Goal: Task Accomplishment & Management: Manage account settings

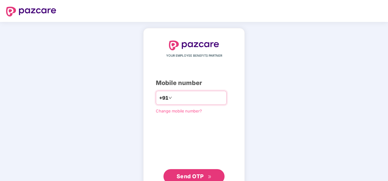
click at [182, 93] on input "number" at bounding box center [198, 98] width 50 height 10
type input "**********"
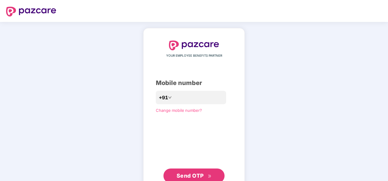
click at [195, 175] on span "Send OTP" at bounding box center [189, 176] width 27 height 6
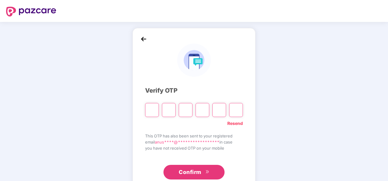
click at [154, 117] on input "Please enter verification code. Digit 1" at bounding box center [152, 110] width 14 height 14
type input "*"
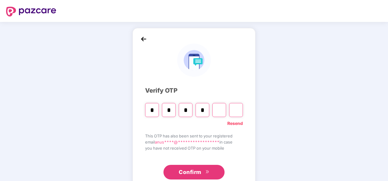
type input "*"
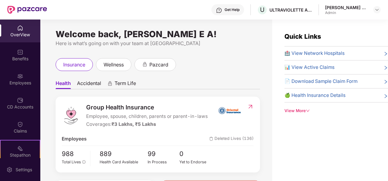
scroll to position [54, 0]
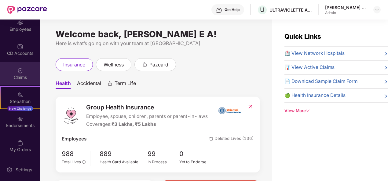
click at [23, 74] on div "Claims" at bounding box center [20, 77] width 40 height 6
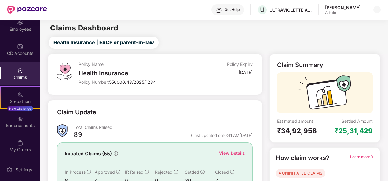
click at [232, 115] on div "Claim Update" at bounding box center [154, 116] width 195 height 17
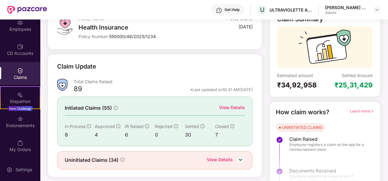
scroll to position [57, 0]
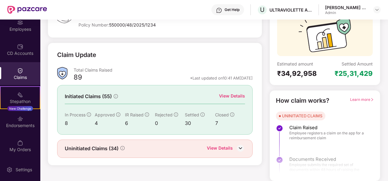
click at [233, 99] on div "View Details" at bounding box center [232, 97] width 26 height 8
click at [229, 96] on div "View Details" at bounding box center [232, 96] width 26 height 7
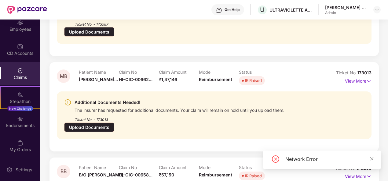
scroll to position [677, 0]
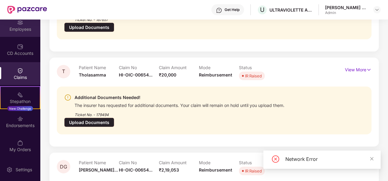
click at [18, 33] on div "Employees" at bounding box center [20, 25] width 40 height 23
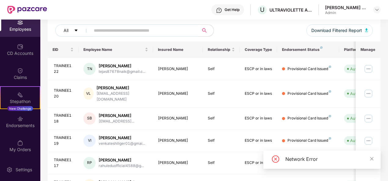
scroll to position [203, 0]
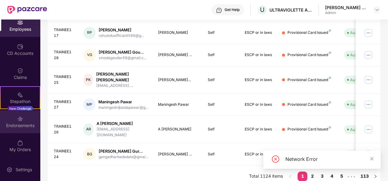
click at [21, 117] on img at bounding box center [20, 119] width 6 height 6
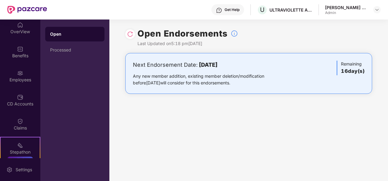
scroll to position [0, 0]
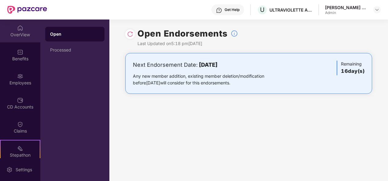
click at [14, 31] on div "OverView" at bounding box center [20, 31] width 40 height 23
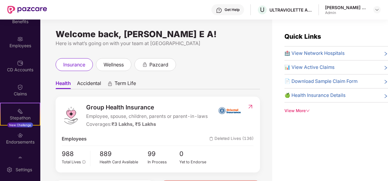
scroll to position [54, 0]
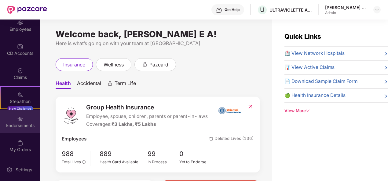
click at [27, 118] on div "Endorsements" at bounding box center [20, 121] width 40 height 23
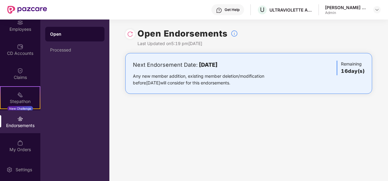
scroll to position [0, 0]
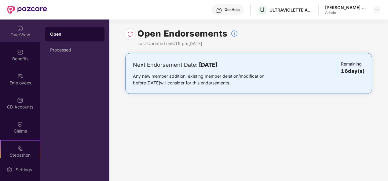
click at [26, 27] on div "OverView" at bounding box center [20, 31] width 40 height 23
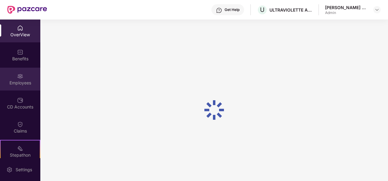
click at [25, 74] on div "Employees" at bounding box center [20, 79] width 40 height 23
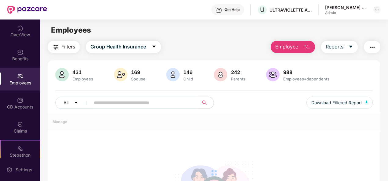
click at [288, 49] on span "Employee" at bounding box center [286, 47] width 23 height 8
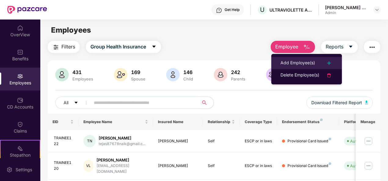
click at [303, 62] on div "Add Employee(s)" at bounding box center [297, 62] width 34 height 7
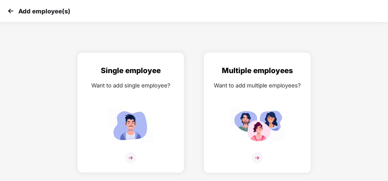
click at [255, 162] on img at bounding box center [256, 158] width 11 height 11
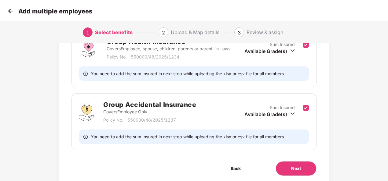
scroll to position [127, 0]
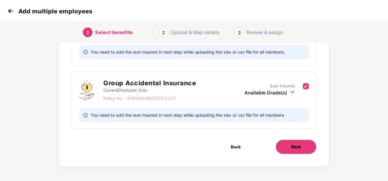
click at [292, 150] on button "Next" at bounding box center [295, 147] width 41 height 15
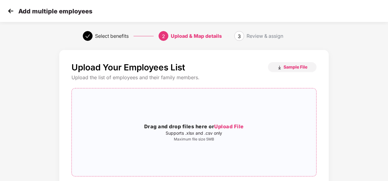
click at [236, 126] on span "Upload File" at bounding box center [229, 127] width 30 height 6
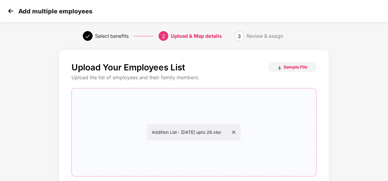
click at [347, 97] on div "Upload Your Employees List Sample File Upload the list of employees and their f…" at bounding box center [193, 146] width 323 height 198
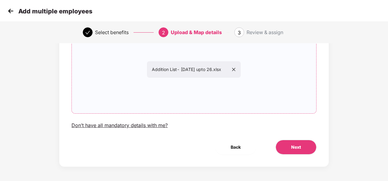
scroll to position [64, 0]
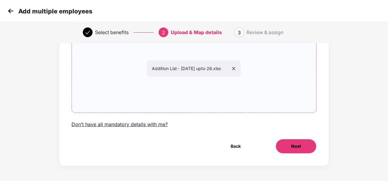
click at [296, 146] on span "Next" at bounding box center [296, 146] width 10 height 7
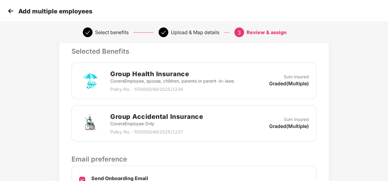
scroll to position [207, 0]
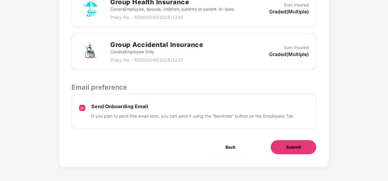
click at [303, 146] on button "Submit" at bounding box center [293, 147] width 46 height 15
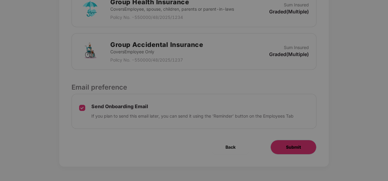
scroll to position [0, 0]
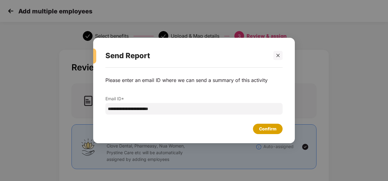
click at [273, 128] on div "Confirm" at bounding box center [267, 129] width 17 height 7
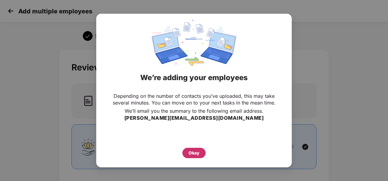
click at [197, 153] on div "Okay" at bounding box center [193, 153] width 11 height 7
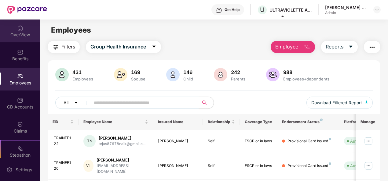
click at [14, 33] on div "OverView" at bounding box center [20, 35] width 40 height 6
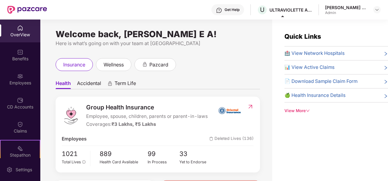
click at [17, 38] on div "OverView" at bounding box center [20, 31] width 40 height 23
click at [20, 27] on img at bounding box center [20, 28] width 6 height 6
click at [20, 29] on img at bounding box center [20, 28] width 6 height 6
click at [18, 80] on div "Employees" at bounding box center [20, 83] width 40 height 6
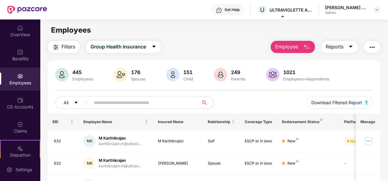
click at [18, 80] on div "Employees" at bounding box center [20, 83] width 40 height 6
click at [21, 30] on img at bounding box center [20, 28] width 6 height 6
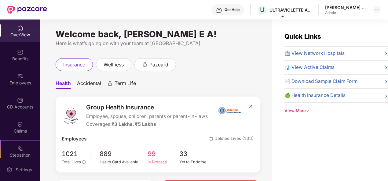
click at [153, 153] on span "99" at bounding box center [163, 154] width 32 height 10
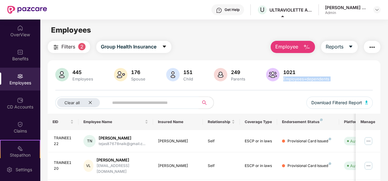
drag, startPoint x: 386, startPoint y: 65, endPoint x: 383, endPoint y: 106, distance: 41.6
drag, startPoint x: 383, startPoint y: 106, endPoint x: 386, endPoint y: 47, distance: 59.3
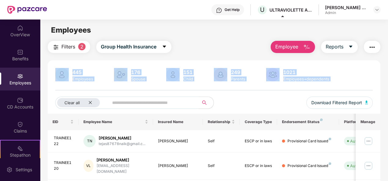
drag, startPoint x: 386, startPoint y: 48, endPoint x: 388, endPoint y: 94, distance: 46.7
click at [388, 94] on html "Get Help U ULTRAVIOLETTE AUTOMOTIVE PRIVATE LIMITED [PERSON_NAME] E A Admin Ove…" at bounding box center [194, 90] width 388 height 181
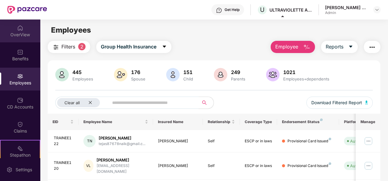
click at [16, 30] on div "OverView" at bounding box center [20, 31] width 40 height 23
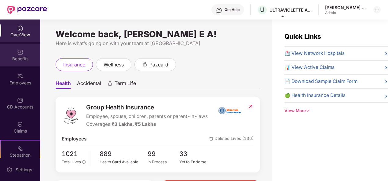
click at [22, 51] on div "Benefits" at bounding box center [20, 55] width 40 height 23
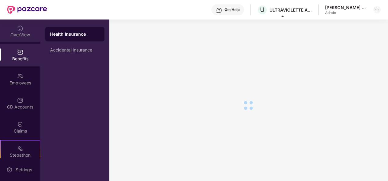
click at [22, 37] on div "OverView" at bounding box center [20, 35] width 40 height 6
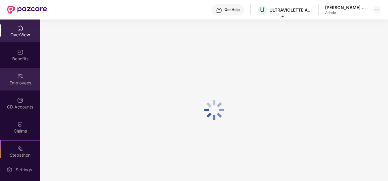
click at [18, 82] on div "Employees" at bounding box center [20, 83] width 40 height 6
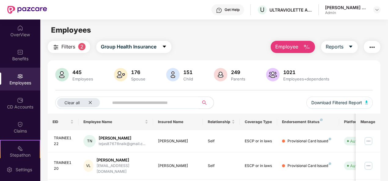
click at [16, 89] on div "Employees" at bounding box center [20, 79] width 40 height 23
click at [23, 77] on div "Employees" at bounding box center [20, 79] width 40 height 23
click at [125, 103] on input "text" at bounding box center [151, 102] width 78 height 9
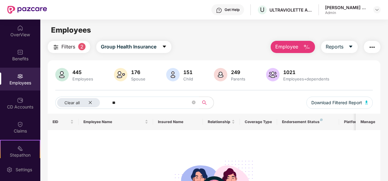
type input "*"
click at [140, 106] on input "***" at bounding box center [151, 102] width 78 height 9
type input "*"
type input "*****"
click at [80, 74] on div "445" at bounding box center [82, 72] width 23 height 6
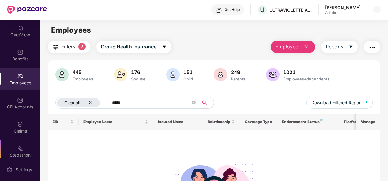
click at [81, 51] on button "Filters 2" at bounding box center [69, 47] width 42 height 12
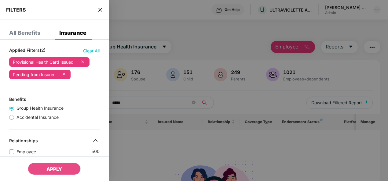
click at [82, 61] on icon at bounding box center [83, 62] width 6 height 6
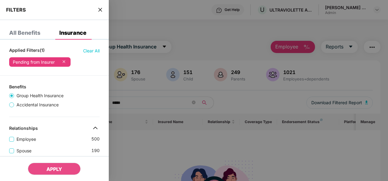
click at [63, 62] on icon at bounding box center [64, 61] width 2 height 2
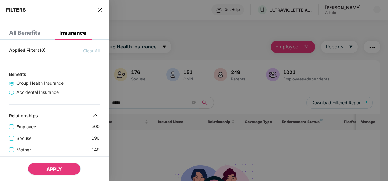
click at [49, 168] on span "APPLY" at bounding box center [54, 169] width 16 height 6
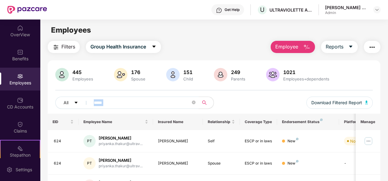
drag, startPoint x: 380, startPoint y: 79, endPoint x: 378, endPoint y: 108, distance: 28.5
click at [378, 108] on div "Filters Group Health Insurance Employee Reports 445 Employees 176 Spouse 151 Ch…" at bounding box center [213, 141] width 347 height 200
click at [220, 142] on div "Self" at bounding box center [220, 142] width 27 height 6
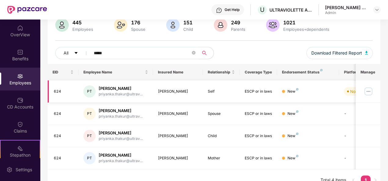
scroll to position [59, 0]
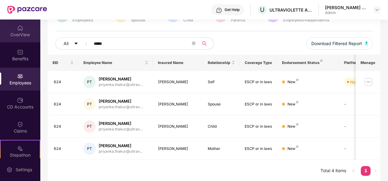
click at [20, 32] on div "OverView" at bounding box center [20, 35] width 40 height 6
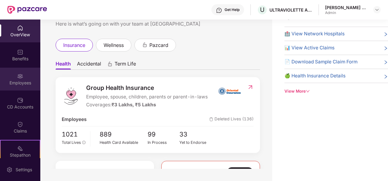
click at [25, 85] on div "Employees" at bounding box center [20, 83] width 40 height 6
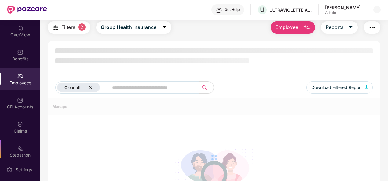
scroll to position [59, 0]
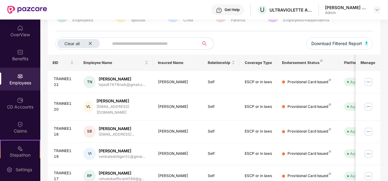
click at [305, 43] on div "Download Filtered Report" at bounding box center [336, 46] width 73 height 17
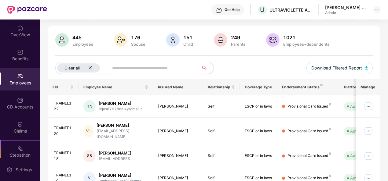
scroll to position [0, 0]
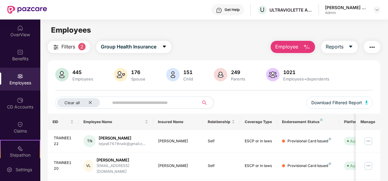
click at [304, 45] on img "button" at bounding box center [306, 47] width 7 height 7
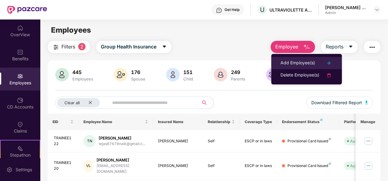
click at [302, 61] on div "Add Employee(s)" at bounding box center [297, 62] width 34 height 7
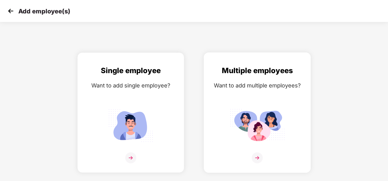
click at [261, 153] on img at bounding box center [256, 158] width 11 height 11
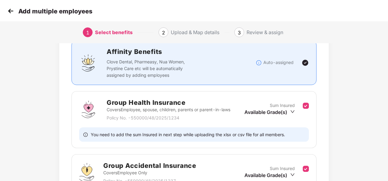
scroll to position [45, 1]
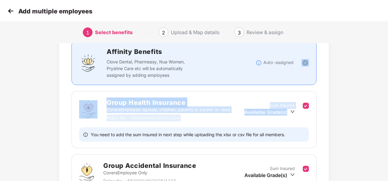
drag, startPoint x: 387, startPoint y: 63, endPoint x: 389, endPoint y: 90, distance: 26.9
click at [388, 90] on html "Add multiple employees 1 Select benefits 2 Upload & Map details 3 Review & assi…" at bounding box center [194, 45] width 388 height 181
copy div "Group Health Insurance Covers Employee, spouse, children, parents or parent-in-…"
click at [348, 58] on div "Benefits 2 / 2 Selected Affinity Benefits Clove Dental, Pharmeasy, Nua Women, P…" at bounding box center [193, 133] width 323 height 262
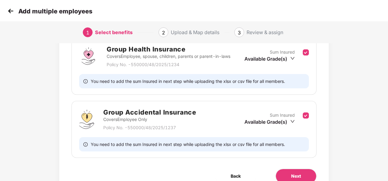
scroll to position [127, 1]
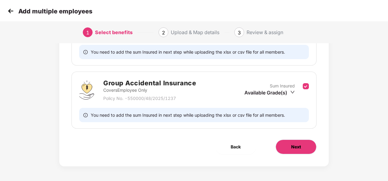
click at [297, 149] on span "Next" at bounding box center [296, 147] width 10 height 7
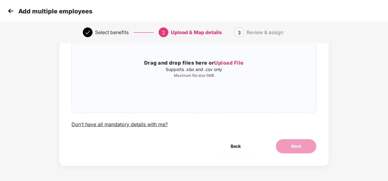
scroll to position [0, 1]
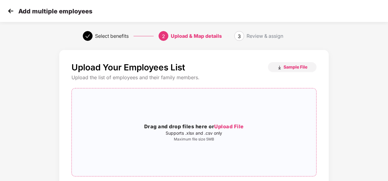
click at [228, 124] on span "Upload File" at bounding box center [229, 127] width 30 height 6
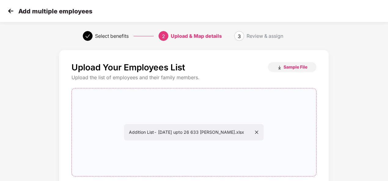
scroll to position [64, 1]
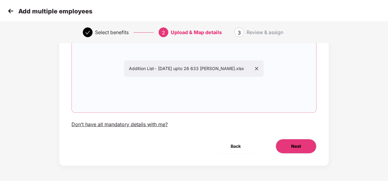
click at [308, 148] on button "Next" at bounding box center [295, 146] width 41 height 15
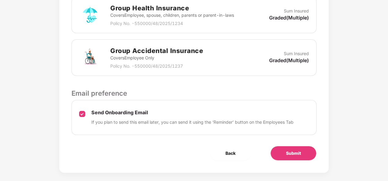
scroll to position [207, 1]
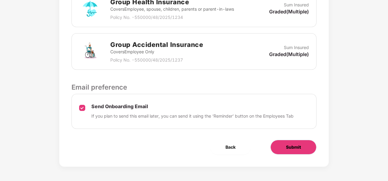
click at [304, 146] on button "Submit" at bounding box center [293, 147] width 46 height 15
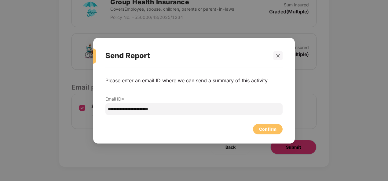
scroll to position [0, 1]
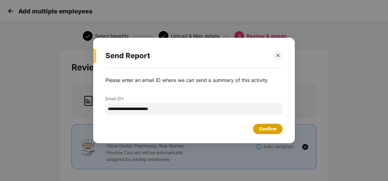
click at [267, 128] on div "Confirm" at bounding box center [267, 129] width 17 height 7
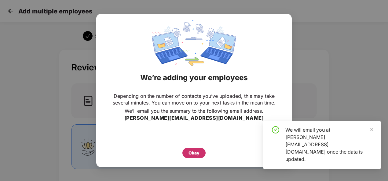
click at [191, 150] on div "Okay" at bounding box center [193, 153] width 11 height 7
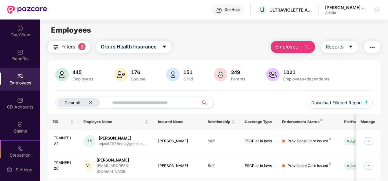
click at [10, 79] on div "Employees" at bounding box center [20, 79] width 40 height 23
click at [14, 32] on div "OverView" at bounding box center [20, 35] width 40 height 6
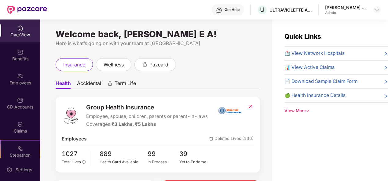
click at [254, 55] on div "Welcome back, [PERSON_NAME] E A! Here is what’s going on with your team at Pazc…" at bounding box center [156, 104] width 232 height 169
click at [16, 40] on div "OverView" at bounding box center [20, 31] width 40 height 23
click at [17, 30] on img at bounding box center [20, 28] width 6 height 6
click at [20, 32] on div "OverView" at bounding box center [20, 35] width 40 height 6
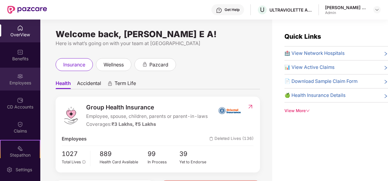
click at [28, 87] on div "Employees" at bounding box center [20, 79] width 40 height 23
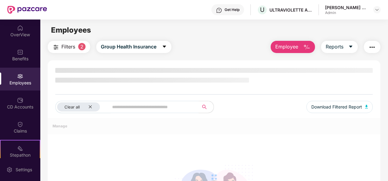
click at [307, 45] on img "button" at bounding box center [306, 47] width 7 height 7
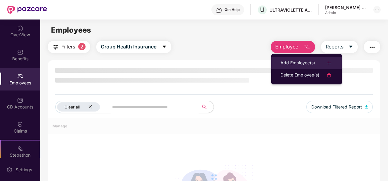
click at [308, 63] on div "Add Employee(s)" at bounding box center [297, 62] width 34 height 7
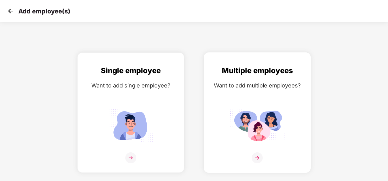
click at [257, 157] on img at bounding box center [256, 158] width 11 height 11
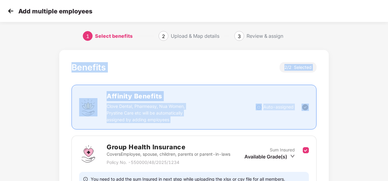
scroll to position [0, 1]
drag, startPoint x: 387, startPoint y: 32, endPoint x: 386, endPoint y: 113, distance: 80.3
click at [386, 113] on section "Add multiple employees 1 Select benefits 2 Upload & Map details 3 Review & assi…" at bounding box center [194, 90] width 388 height 181
drag, startPoint x: 386, startPoint y: 113, endPoint x: 344, endPoint y: 121, distance: 42.5
click at [344, 121] on div "Benefits 2 / 2 Selected Affinity Benefits Clove Dental, Pharmeasy, Nua Women, P…" at bounding box center [193, 178] width 323 height 262
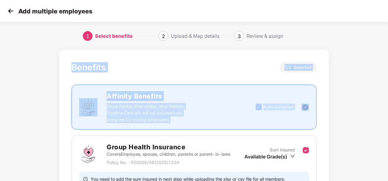
click at [352, 68] on div "Benefits 2 / 2 Selected Affinity Benefits Clove Dental, Pharmeasy, Nua Women, P…" at bounding box center [193, 178] width 323 height 262
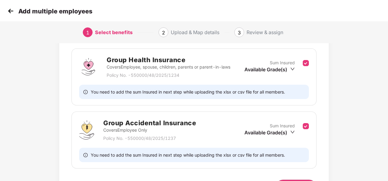
scroll to position [127, 1]
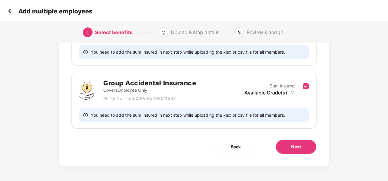
click at [298, 156] on div "Benefits 2 / 2 Selected Affinity Benefits Clove Dental, Pharmeasy, Nua Women, P…" at bounding box center [193, 45] width 269 height 244
click at [301, 140] on button "Next" at bounding box center [295, 147] width 41 height 15
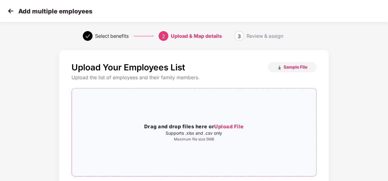
click at [232, 124] on span "Upload File" at bounding box center [229, 127] width 30 height 6
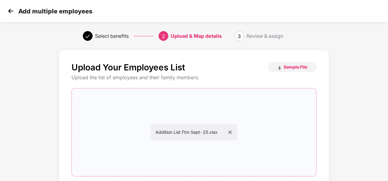
scroll to position [64, 1]
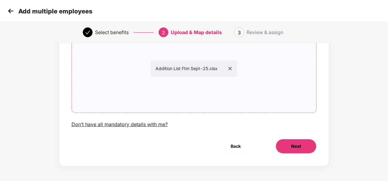
click at [296, 150] on button "Next" at bounding box center [295, 146] width 41 height 15
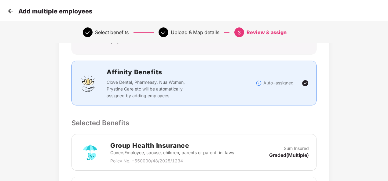
scroll to position [0, 1]
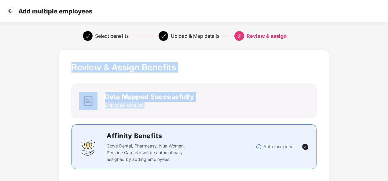
drag, startPoint x: 387, startPoint y: 34, endPoint x: 385, endPoint y: 114, distance: 79.0
click at [385, 114] on section "Add multiple employees Select benefits Upload & Map details 3 Review & assign R…" at bounding box center [194, 90] width 388 height 181
drag, startPoint x: 385, startPoint y: 114, endPoint x: 357, endPoint y: 59, distance: 61.3
click at [351, 39] on div "Select benefits Upload & Map details 3 Review & assign" at bounding box center [194, 36] width 388 height 22
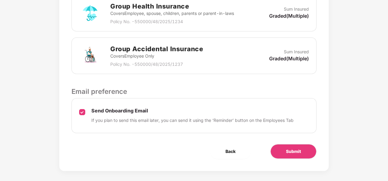
scroll to position [207, 1]
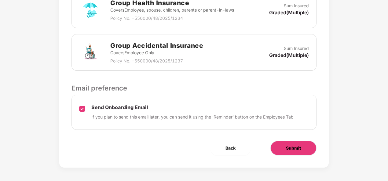
click at [298, 148] on span "Submit" at bounding box center [293, 148] width 15 height 7
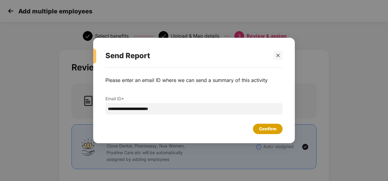
click at [275, 129] on div "Confirm" at bounding box center [267, 129] width 17 height 7
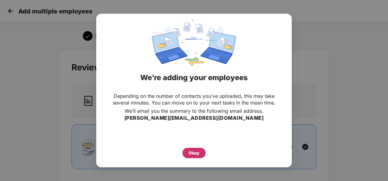
click at [190, 153] on div "Okay" at bounding box center [193, 153] width 11 height 7
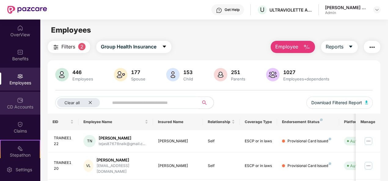
click at [26, 104] on div "CD Accounts" at bounding box center [20, 107] width 40 height 6
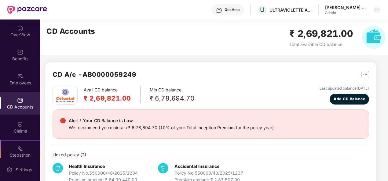
scroll to position [54, 0]
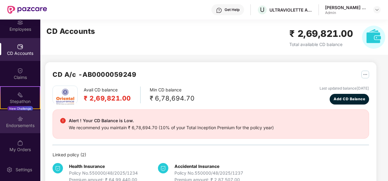
click at [21, 116] on img at bounding box center [20, 119] width 6 height 6
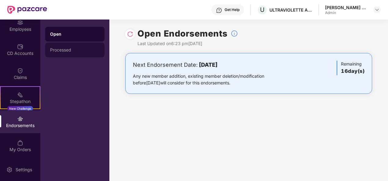
click at [59, 49] on div "Processed" at bounding box center [74, 50] width 49 height 5
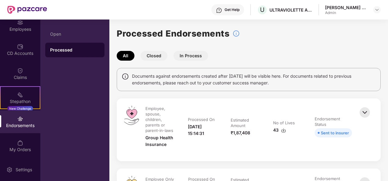
click at [60, 48] on div "Processed" at bounding box center [74, 50] width 49 height 6
click at [59, 29] on div "Open" at bounding box center [74, 34] width 59 height 15
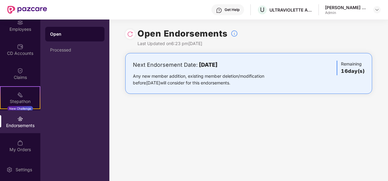
click at [130, 34] on img at bounding box center [130, 34] width 6 height 6
click at [127, 32] on div at bounding box center [130, 34] width 10 height 10
click at [129, 37] on div at bounding box center [130, 34] width 10 height 10
click at [129, 35] on img at bounding box center [130, 34] width 6 height 6
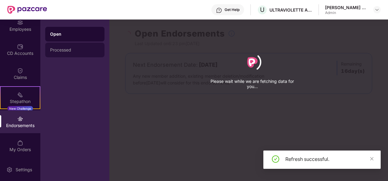
click at [62, 46] on div "Processed" at bounding box center [74, 50] width 59 height 15
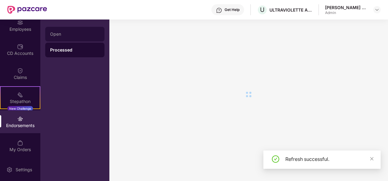
click at [57, 36] on div "Open" at bounding box center [74, 34] width 49 height 5
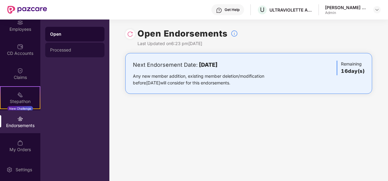
click at [58, 54] on div "Processed" at bounding box center [74, 50] width 59 height 15
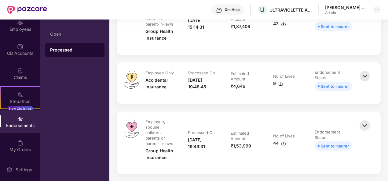
scroll to position [0, 0]
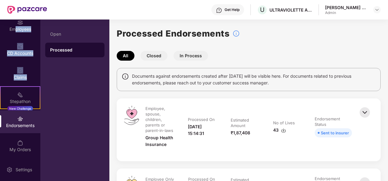
drag, startPoint x: 13, startPoint y: 27, endPoint x: 40, endPoint y: 86, distance: 65.0
click at [40, 86] on div "OverView Benefits Employees CD Accounts Claims Stepathon New Challenge Endorsem…" at bounding box center [20, 89] width 40 height 139
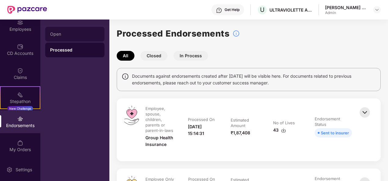
click at [50, 28] on div "Open" at bounding box center [74, 34] width 59 height 15
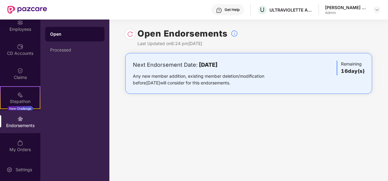
click at [69, 89] on div "Open Processed" at bounding box center [74, 101] width 69 height 162
click at [17, 31] on div "Employees" at bounding box center [20, 29] width 40 height 6
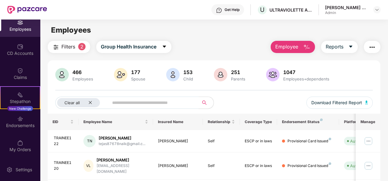
drag, startPoint x: 386, startPoint y: 58, endPoint x: 383, endPoint y: 71, distance: 13.3
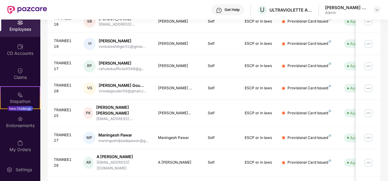
scroll to position [171, 0]
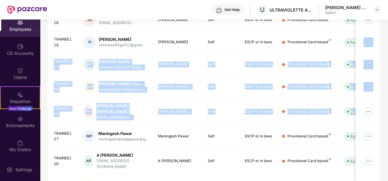
drag, startPoint x: 387, startPoint y: 119, endPoint x: 389, endPoint y: 46, distance: 73.0
click at [388, 46] on html "Get Help U ULTRAVIOLETTE AUTOMOTIVE PRIVATE LIMITED [PERSON_NAME] E A Admin Ove…" at bounding box center [194, 90] width 388 height 181
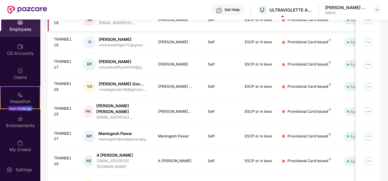
click at [202, 24] on td "[PERSON_NAME]" at bounding box center [178, 20] width 50 height 22
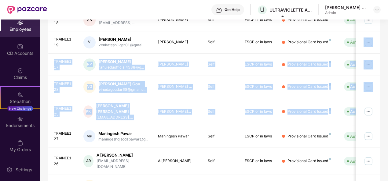
drag, startPoint x: 386, startPoint y: 110, endPoint x: 385, endPoint y: 47, distance: 63.8
click at [385, 47] on div "Filters 2 Group Health Insurance Employee Reports 466 Employees 177 Spouse 153 …" at bounding box center [213, 44] width 347 height 349
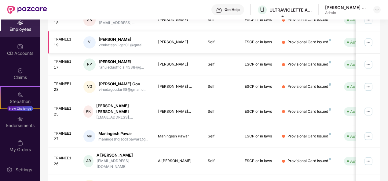
click at [265, 31] on td "ESCP or in laws" at bounding box center [258, 42] width 37 height 22
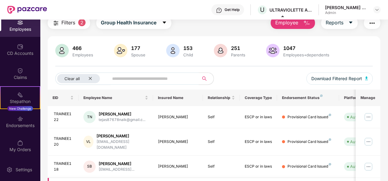
scroll to position [0, 0]
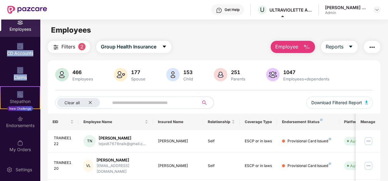
drag, startPoint x: 12, startPoint y: 38, endPoint x: -1, endPoint y: 105, distance: 68.2
click at [0, 105] on html "Get Help U ULTRAVIOLETTE AUTOMOTIVE PRIVATE LIMITED [PERSON_NAME] E A Admin Ove…" at bounding box center [194, 90] width 388 height 181
drag, startPoint x: -1, startPoint y: 105, endPoint x: 10, endPoint y: 21, distance: 84.3
click at [10, 21] on div "Employees" at bounding box center [20, 25] width 40 height 23
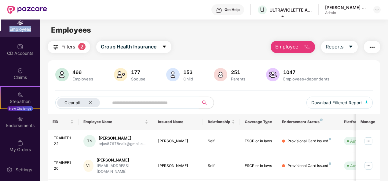
click at [10, 21] on div "Employees" at bounding box center [20, 25] width 40 height 23
click at [119, 102] on input "text" at bounding box center [151, 102] width 78 height 9
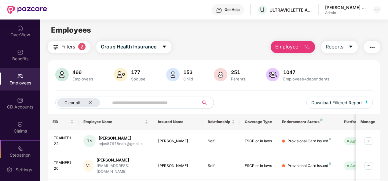
click at [119, 102] on input "text" at bounding box center [151, 102] width 78 height 9
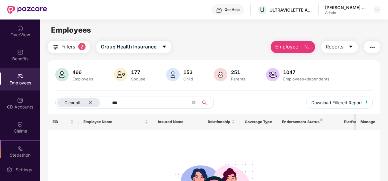
click at [64, 41] on button "Filters 2" at bounding box center [69, 47] width 42 height 12
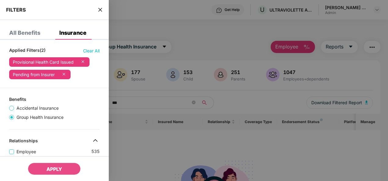
click at [87, 54] on div "Provisional Health Card Issued Pending from Insurer" at bounding box center [54, 66] width 90 height 25
drag, startPoint x: 88, startPoint y: 52, endPoint x: 87, endPoint y: 60, distance: 8.9
click at [87, 49] on span "Clear All" at bounding box center [91, 51] width 16 height 7
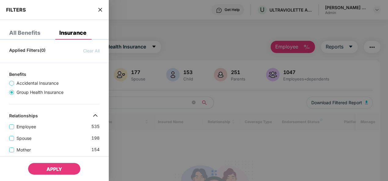
click at [60, 168] on span "APPLY" at bounding box center [54, 169] width 16 height 6
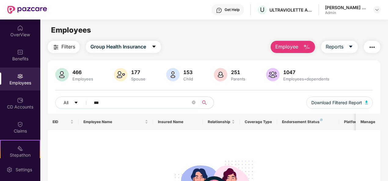
click at [113, 100] on input "***" at bounding box center [142, 102] width 97 height 9
type input "*"
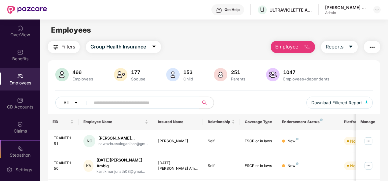
type input "*"
click at [12, 77] on div "Employees" at bounding box center [20, 79] width 40 height 23
click at [304, 47] on img "button" at bounding box center [306, 47] width 7 height 7
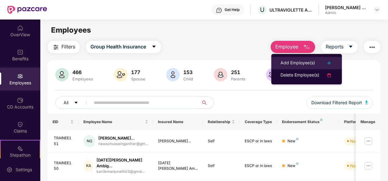
click at [295, 62] on div "Add Employee(s)" at bounding box center [297, 62] width 34 height 7
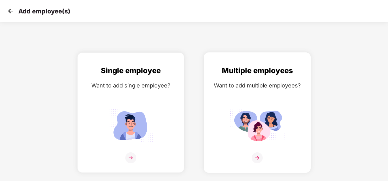
click at [258, 156] on img at bounding box center [256, 158] width 11 height 11
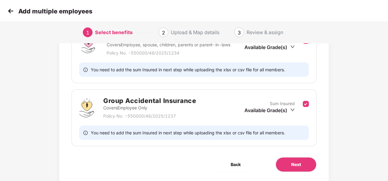
scroll to position [127, 0]
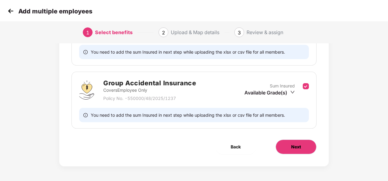
click at [306, 148] on button "Next" at bounding box center [295, 147] width 41 height 15
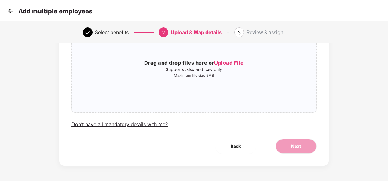
scroll to position [0, 0]
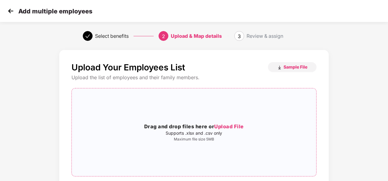
click at [234, 128] on span "Upload File" at bounding box center [229, 127] width 30 height 6
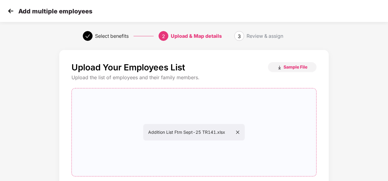
scroll to position [64, 0]
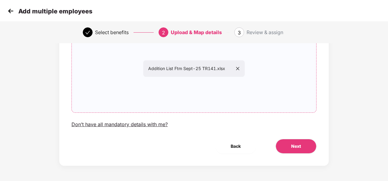
click at [291, 136] on div "Upload Your Employees List Sample File Upload the list of employees and their f…" at bounding box center [193, 76] width 269 height 180
click at [291, 137] on div "Upload Your Employees List Sample File Upload the list of employees and their f…" at bounding box center [193, 76] width 269 height 180
click at [293, 143] on span "Next" at bounding box center [296, 146] width 10 height 7
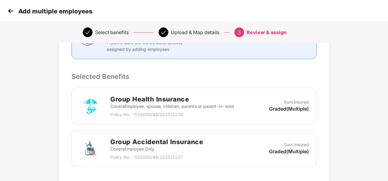
scroll to position [207, 0]
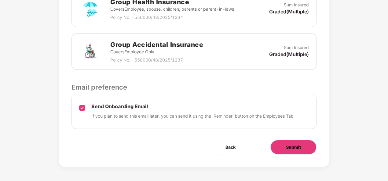
click at [298, 150] on button "Submit" at bounding box center [293, 147] width 46 height 15
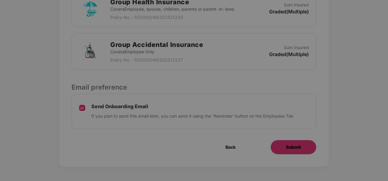
scroll to position [0, 0]
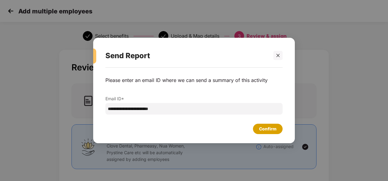
click at [270, 127] on div "Confirm" at bounding box center [267, 129] width 17 height 7
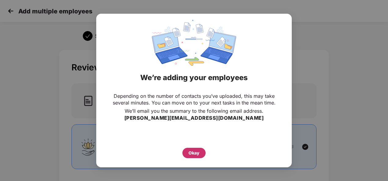
click at [196, 151] on div "Okay" at bounding box center [193, 153] width 11 height 7
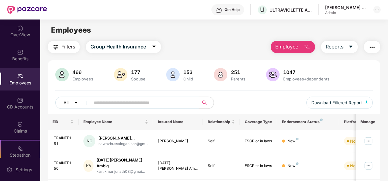
click at [19, 79] on img at bounding box center [20, 76] width 6 height 6
click at [106, 102] on input "text" at bounding box center [142, 102] width 97 height 9
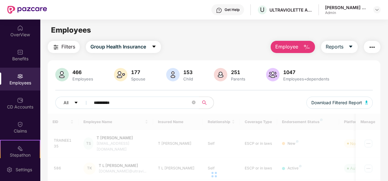
type input "**********"
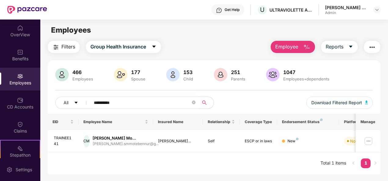
click at [17, 42] on div "OverView Benefits Employees CD Accounts Claims Stepathon New Challenge Endorsem…" at bounding box center [20, 89] width 40 height 139
click at [17, 153] on div "Stepathon" at bounding box center [20, 155] width 39 height 6
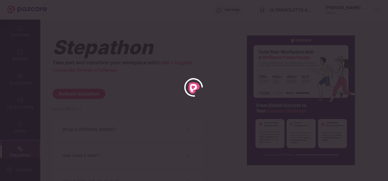
drag, startPoint x: 41, startPoint y: 86, endPoint x: 39, endPoint y: 121, distance: 34.5
click at [39, 121] on div at bounding box center [194, 90] width 388 height 181
drag, startPoint x: 39, startPoint y: 103, endPoint x: 38, endPoint y: 152, distance: 48.8
click at [38, 152] on div at bounding box center [194, 90] width 388 height 181
drag, startPoint x: 38, startPoint y: 104, endPoint x: 41, endPoint y: 169, distance: 64.7
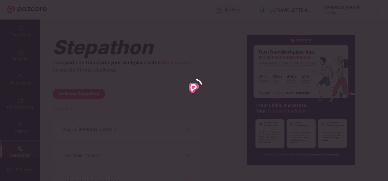
click at [41, 169] on div at bounding box center [194, 90] width 388 height 181
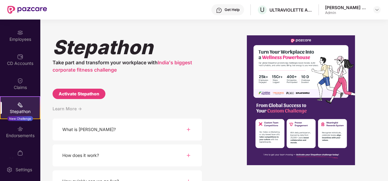
scroll to position [54, 0]
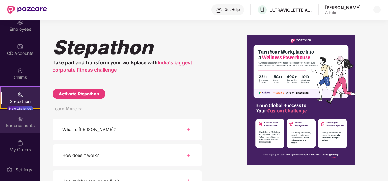
click at [27, 121] on div "Endorsements" at bounding box center [20, 121] width 40 height 23
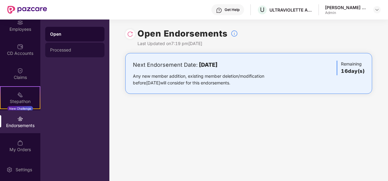
click at [56, 50] on div "Processed" at bounding box center [74, 50] width 49 height 5
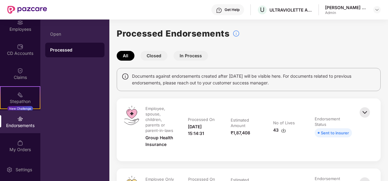
click at [192, 55] on button "In Process" at bounding box center [190, 56] width 34 height 10
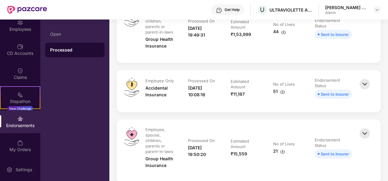
scroll to position [0, 0]
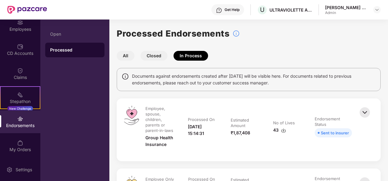
click at [118, 59] on button "All" at bounding box center [126, 56] width 18 height 10
click at [124, 57] on button "All" at bounding box center [126, 56] width 18 height 10
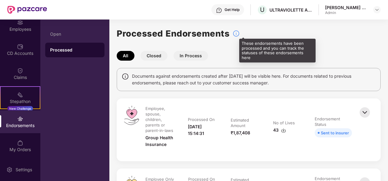
click at [233, 35] on img at bounding box center [235, 33] width 7 height 7
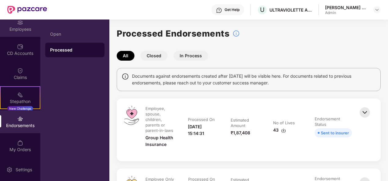
click at [17, 24] on img at bounding box center [20, 23] width 6 height 6
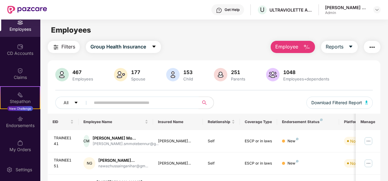
click at [298, 43] on button "Employee" at bounding box center [292, 47] width 44 height 12
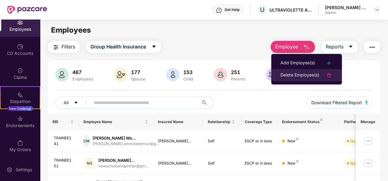
click at [310, 73] on div "Delete Employee(s)" at bounding box center [299, 75] width 39 height 7
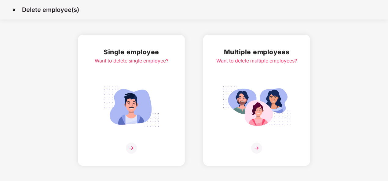
click at [257, 147] on img at bounding box center [256, 148] width 11 height 11
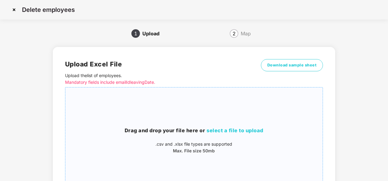
click at [231, 129] on span "select a file to upload" at bounding box center [234, 131] width 57 height 6
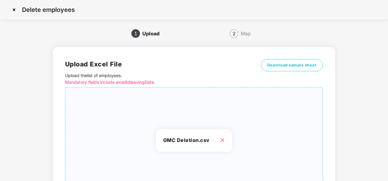
scroll to position [63, 0]
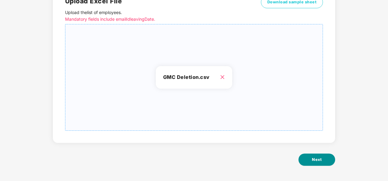
click at [324, 160] on button "Next" at bounding box center [316, 160] width 37 height 12
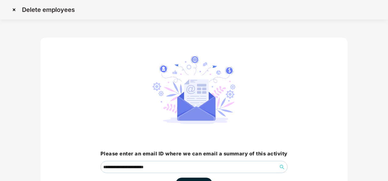
click at [295, 62] on div "**********" at bounding box center [194, 122] width 308 height 171
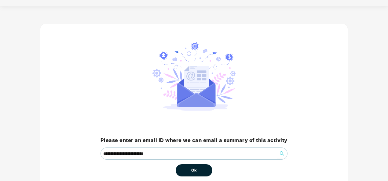
scroll to position [37, 0]
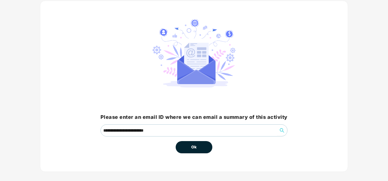
drag, startPoint x: 186, startPoint y: 153, endPoint x: 189, endPoint y: 159, distance: 6.3
click at [189, 159] on div "**********" at bounding box center [194, 86] width 308 height 171
drag, startPoint x: 189, startPoint y: 158, endPoint x: 193, endPoint y: 164, distance: 7.7
click at [193, 164] on div "**********" at bounding box center [194, 86] width 308 height 171
click at [197, 146] on div "Ok" at bounding box center [193, 145] width 37 height 17
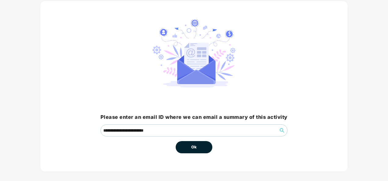
click at [197, 146] on button "Ok" at bounding box center [193, 147] width 37 height 12
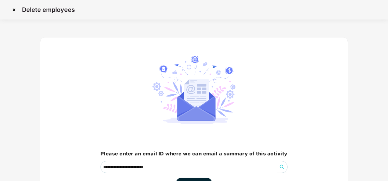
click at [215, 56] on div "**********" at bounding box center [194, 122] width 308 height 171
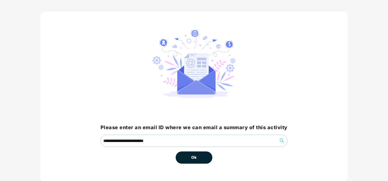
scroll to position [37, 0]
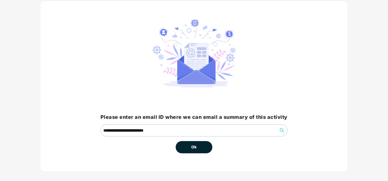
drag, startPoint x: 196, startPoint y: 148, endPoint x: 199, endPoint y: 154, distance: 6.8
click at [199, 154] on div "**********" at bounding box center [194, 86] width 308 height 171
click at [193, 147] on span "Ok" at bounding box center [193, 147] width 5 height 6
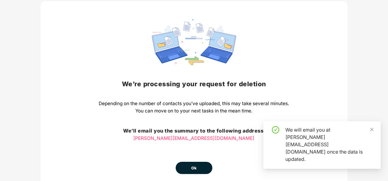
click at [192, 164] on button "Ok" at bounding box center [193, 168] width 37 height 12
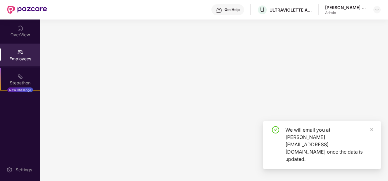
scroll to position [0, 0]
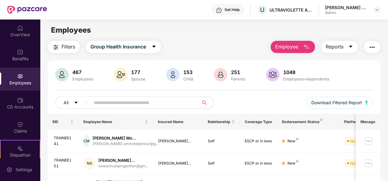
click at [305, 50] on img "button" at bounding box center [306, 47] width 7 height 7
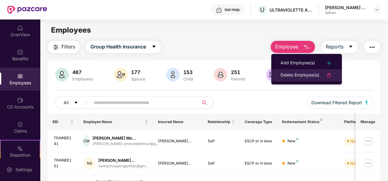
click at [314, 71] on li "Delete Employee(s)" at bounding box center [306, 75] width 70 height 12
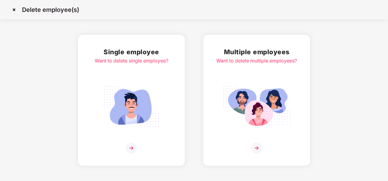
click at [258, 148] on img at bounding box center [256, 148] width 11 height 11
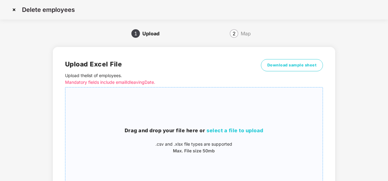
click at [254, 132] on span "select a file to upload" at bounding box center [234, 131] width 57 height 6
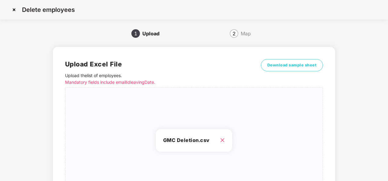
click at [13, 11] on img at bounding box center [14, 10] width 10 height 10
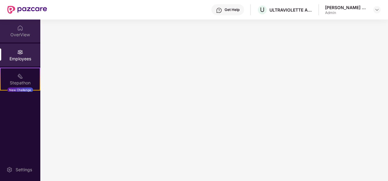
click at [11, 39] on div "OverView" at bounding box center [20, 31] width 40 height 23
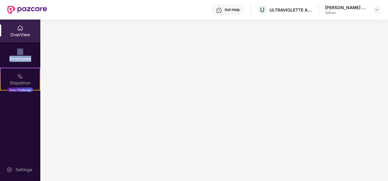
drag, startPoint x: 38, startPoint y: 62, endPoint x: 38, endPoint y: 29, distance: 33.6
click at [38, 29] on div "OverView Employees Stepathon New Challenge" at bounding box center [20, 56] width 40 height 72
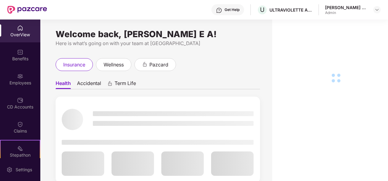
click at [10, 35] on div "OverView" at bounding box center [20, 35] width 40 height 6
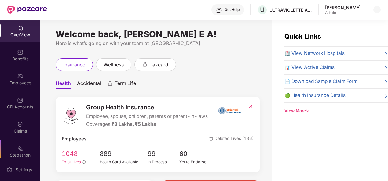
click at [68, 160] on span "Total Lives" at bounding box center [71, 162] width 19 height 5
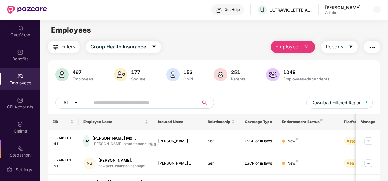
click at [373, 45] on img "button" at bounding box center [371, 47] width 7 height 7
drag, startPoint x: 255, startPoint y: 28, endPoint x: 363, endPoint y: 36, distance: 108.6
click at [363, 36] on div "Employees" at bounding box center [213, 30] width 347 height 12
click at [353, 45] on button "Reports" at bounding box center [339, 47] width 37 height 12
click at [378, 45] on button "button" at bounding box center [371, 47] width 16 height 12
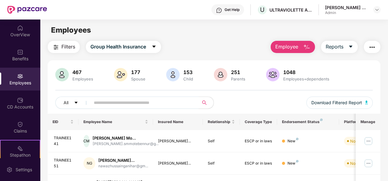
click at [359, 31] on div "Employees" at bounding box center [213, 30] width 347 height 12
click at [353, 43] on button "Reports" at bounding box center [339, 47] width 37 height 12
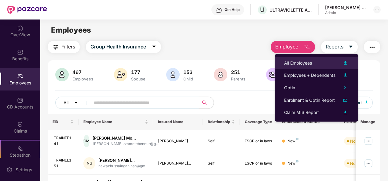
click at [305, 62] on div "All Employees" at bounding box center [298, 63] width 28 height 7
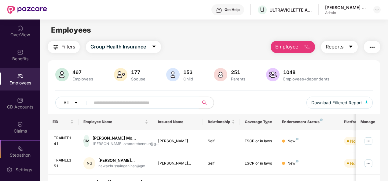
click at [348, 48] on icon "caret-down" at bounding box center [350, 46] width 5 height 5
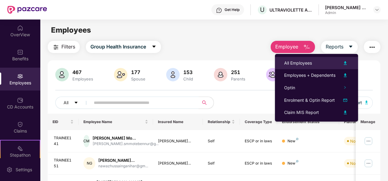
click at [321, 59] on li "All Employees" at bounding box center [316, 63] width 83 height 12
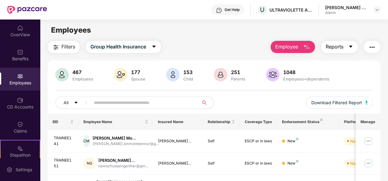
click at [351, 50] on button "Reports" at bounding box center [339, 47] width 37 height 12
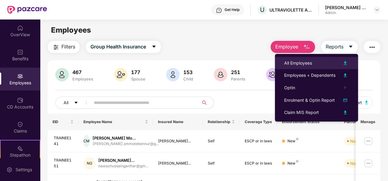
click at [346, 65] on img at bounding box center [344, 62] width 7 height 7
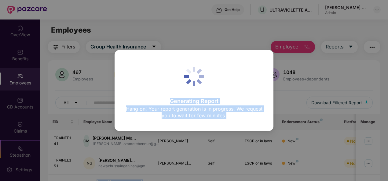
drag, startPoint x: 71, startPoint y: 197, endPoint x: 64, endPoint y: 197, distance: 7.3
click at [64, 181] on html "Get Help U ULTRAVIOLETTE AUTOMOTIVE PRIVATE LIMITED Anush E A Admin OverView Be…" at bounding box center [194, 90] width 388 height 181
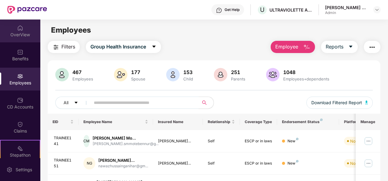
click at [18, 35] on div "OverView" at bounding box center [20, 35] width 40 height 6
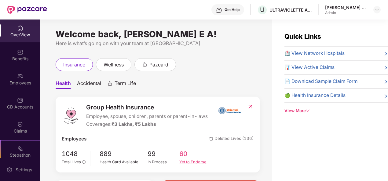
click at [198, 161] on div "Yet to Endorse" at bounding box center [195, 162] width 32 height 6
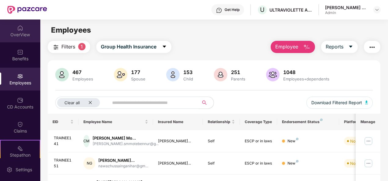
click at [9, 38] on div "OverView" at bounding box center [20, 31] width 40 height 23
